Goal: Task Accomplishment & Management: Manage account settings

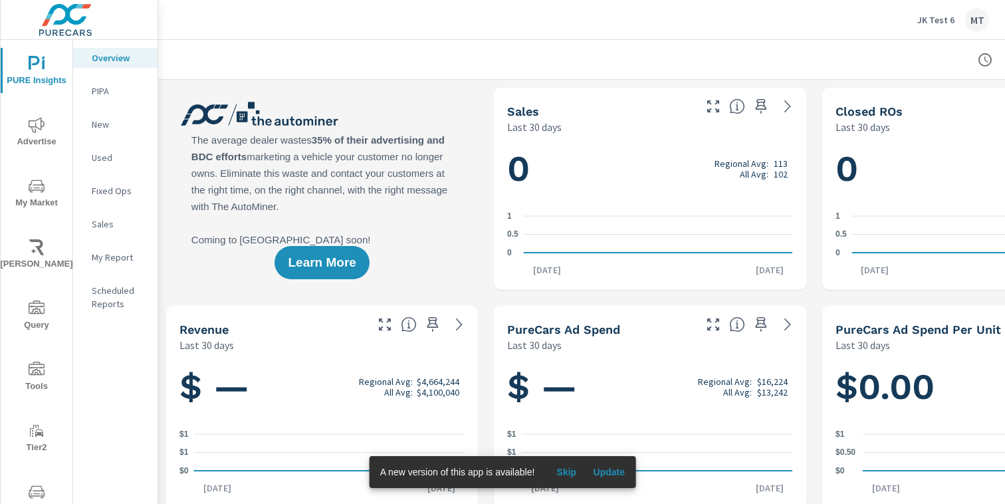
click at [931, 17] on p "JK Test 6" at bounding box center [935, 20] width 37 height 12
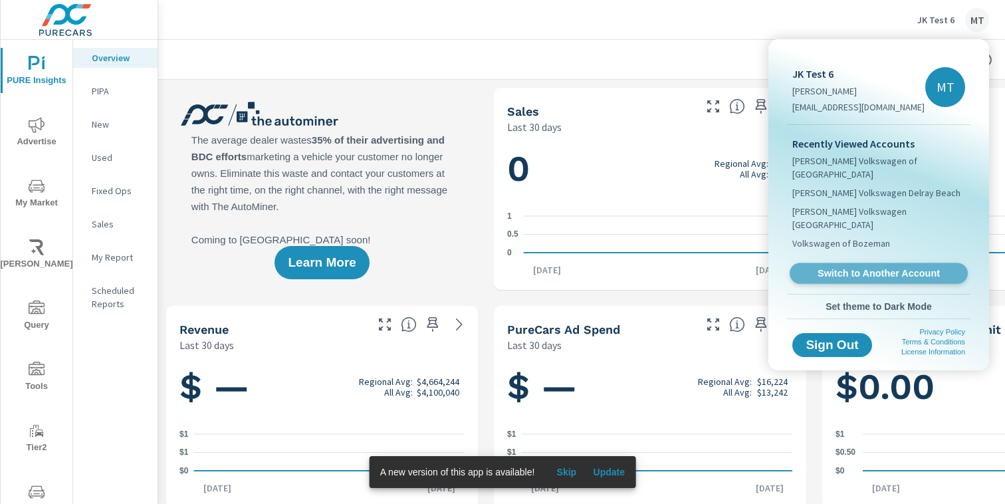
click at [881, 267] on span "Switch to Another Account" at bounding box center [878, 273] width 163 height 13
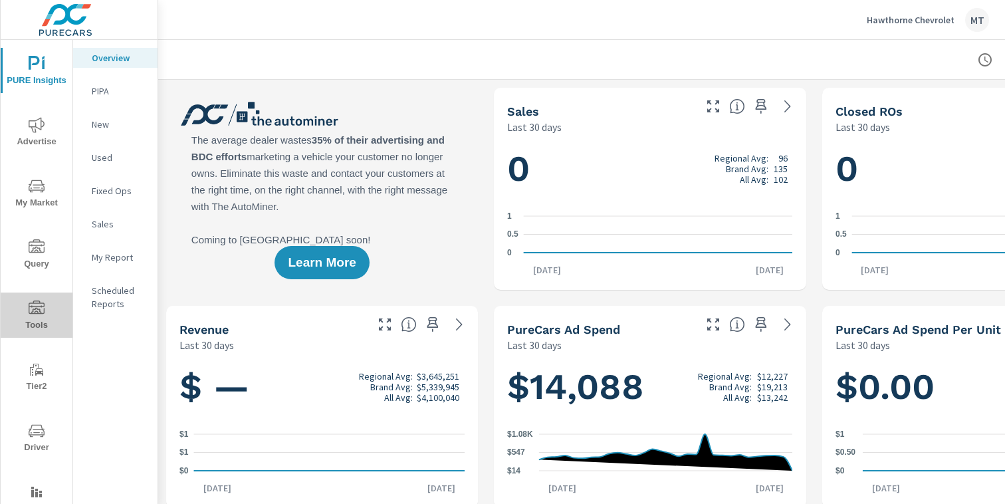
click at [41, 316] on icon "nav menu" at bounding box center [37, 308] width 16 height 16
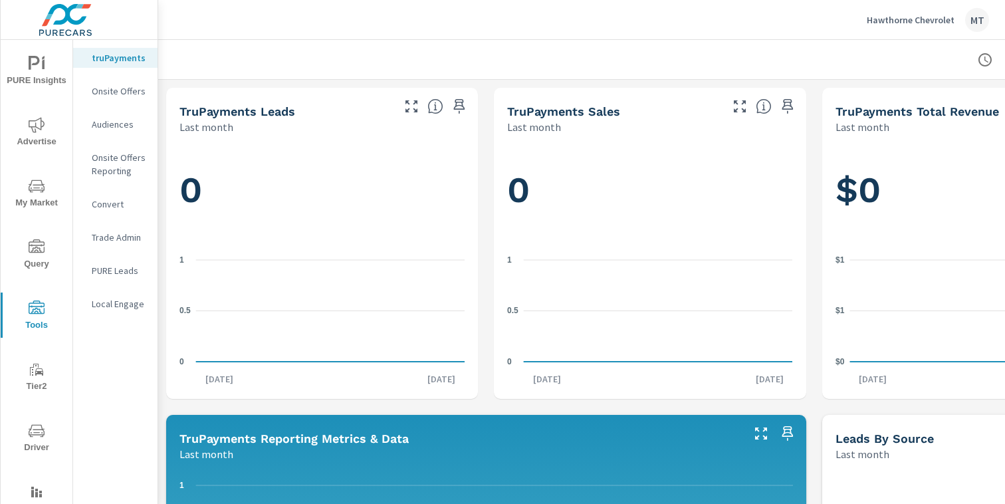
scroll to position [47, 0]
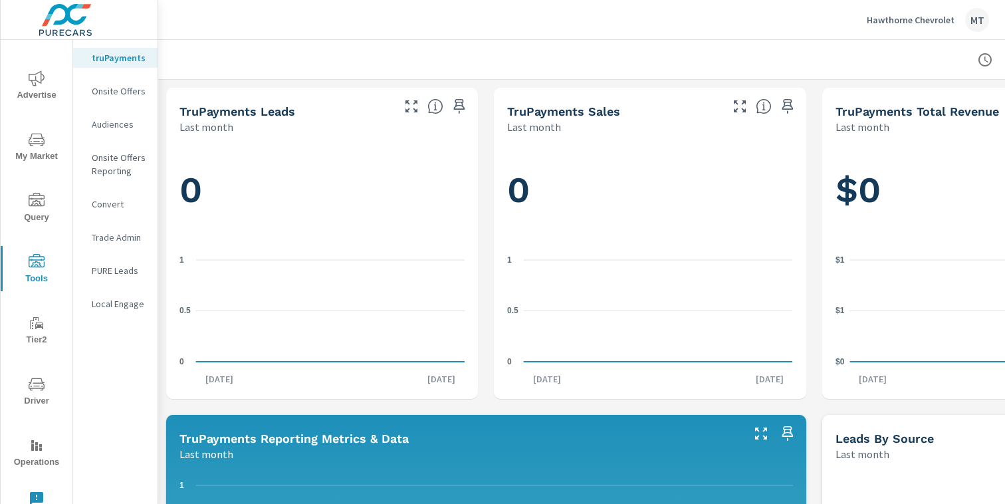
click at [32, 386] on icon "nav menu" at bounding box center [37, 384] width 16 height 16
